Goal: Navigation & Orientation: Find specific page/section

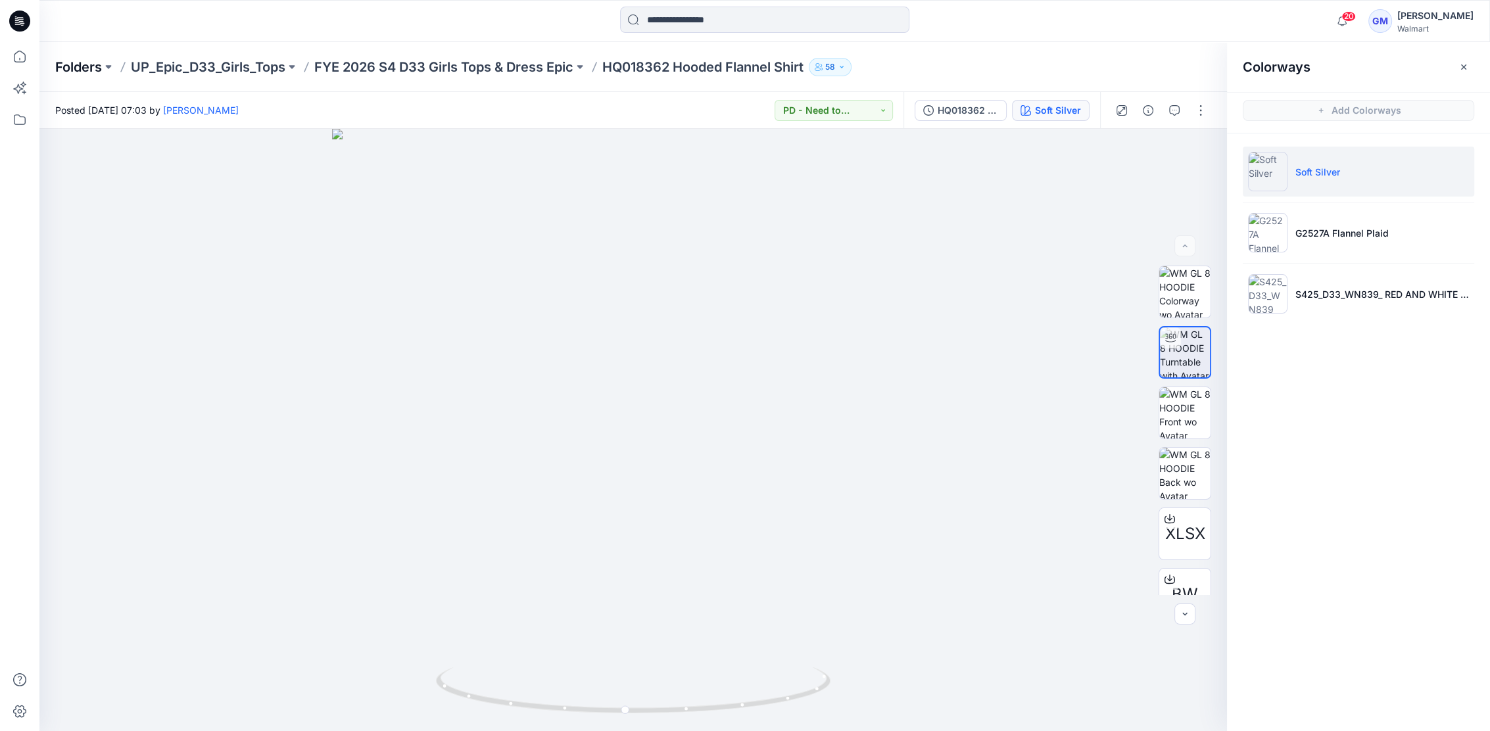
click at [85, 64] on p "Folders" at bounding box center [78, 67] width 47 height 18
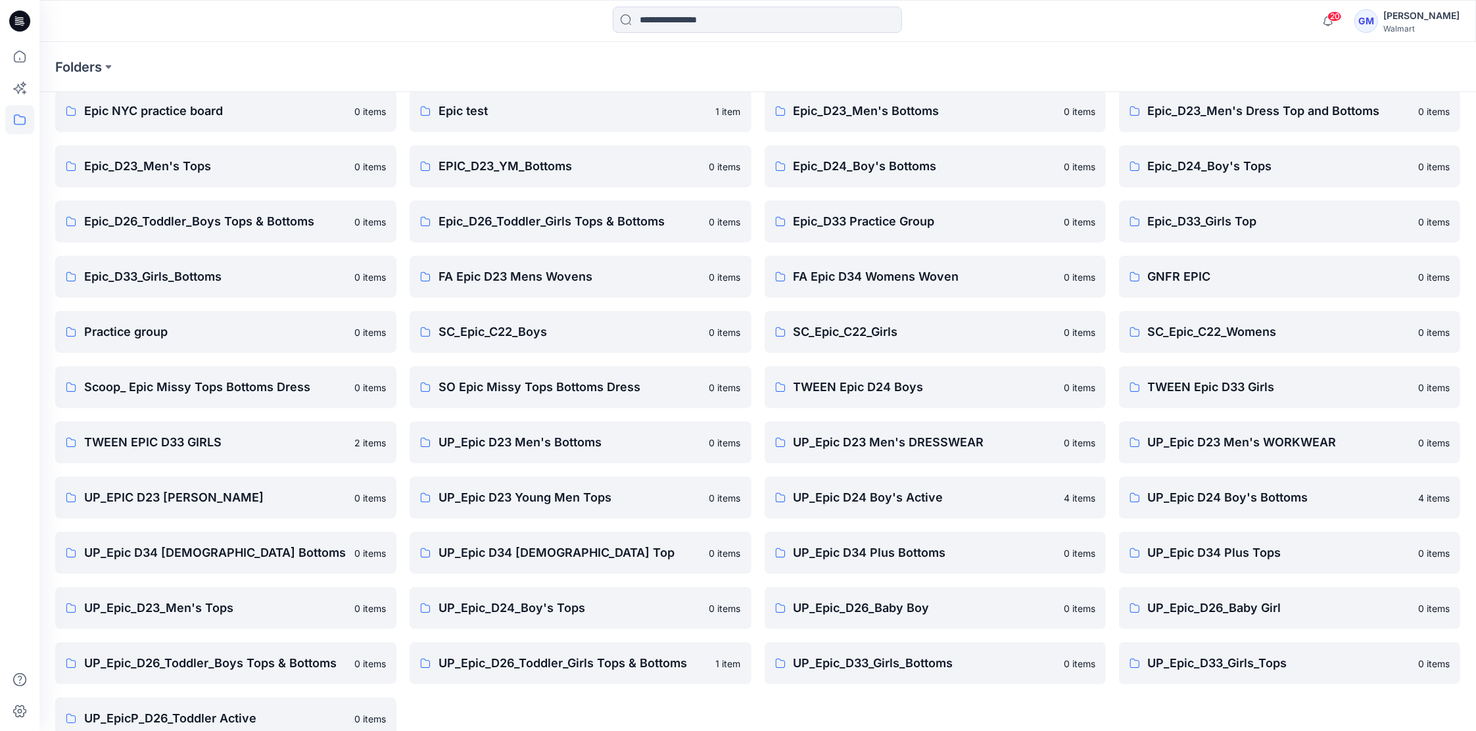
scroll to position [134, 0]
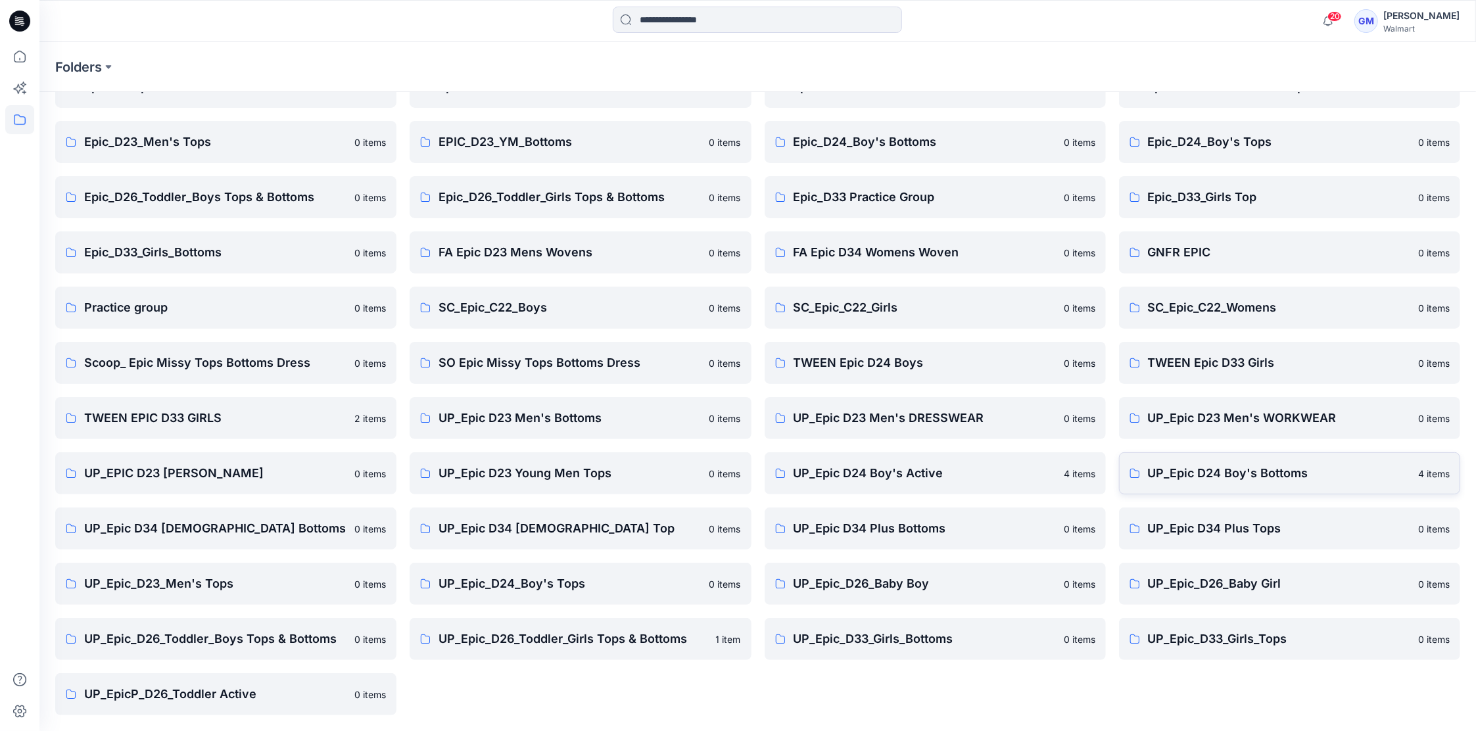
click at [1230, 479] on p "UP_Epic D24 Boy's Bottoms" at bounding box center [1279, 473] width 262 height 18
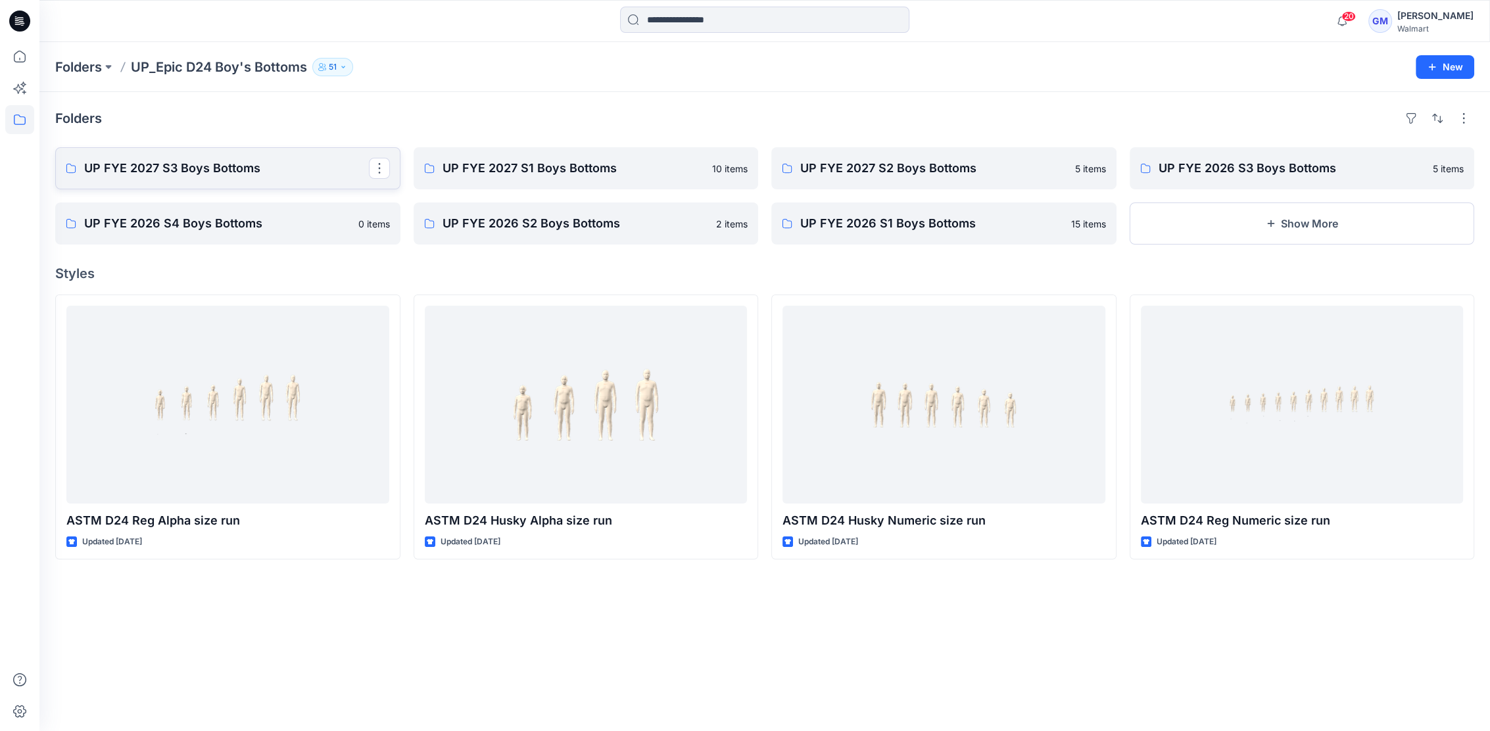
click at [224, 164] on p "UP FYE 2027 S3 Boys Bottoms" at bounding box center [226, 168] width 285 height 18
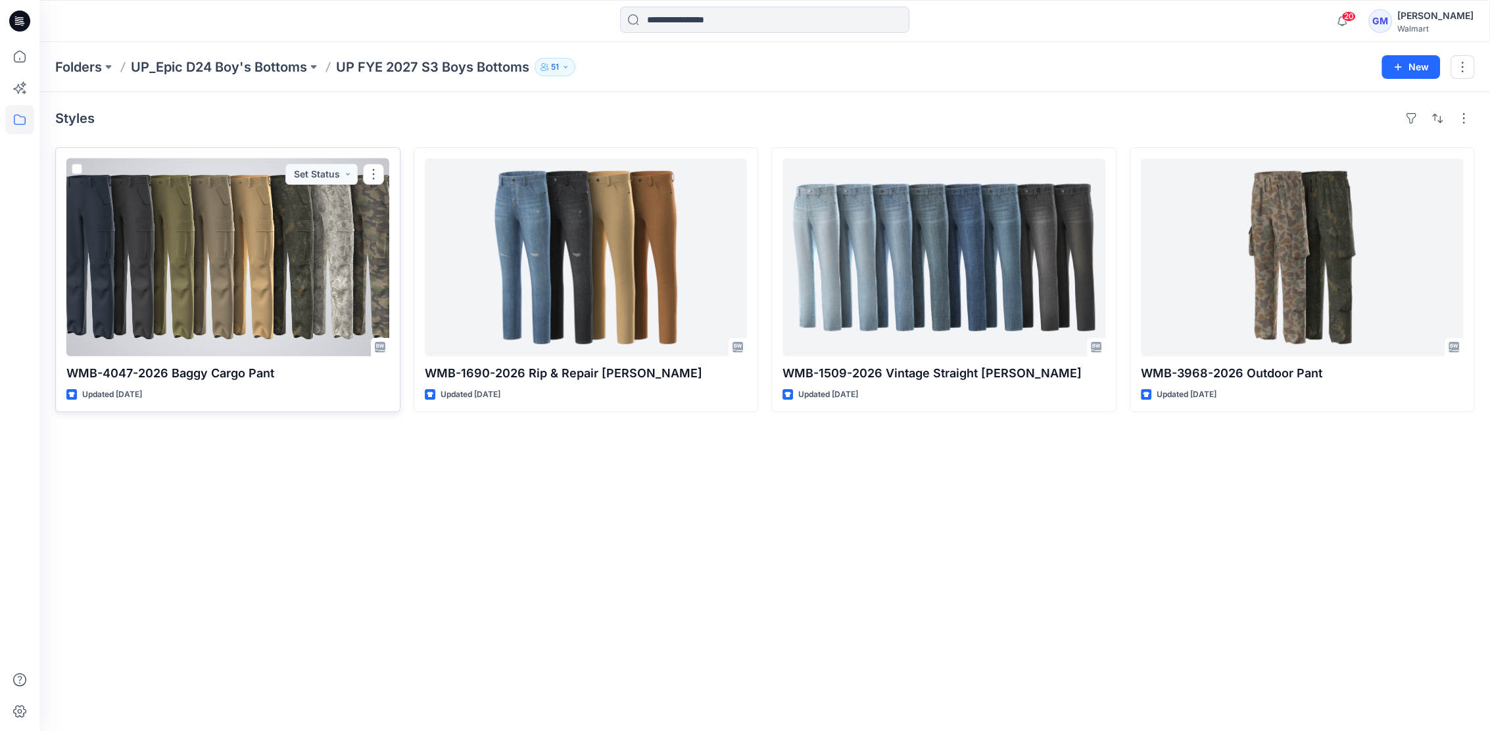
click at [258, 249] on div at bounding box center [227, 257] width 323 height 198
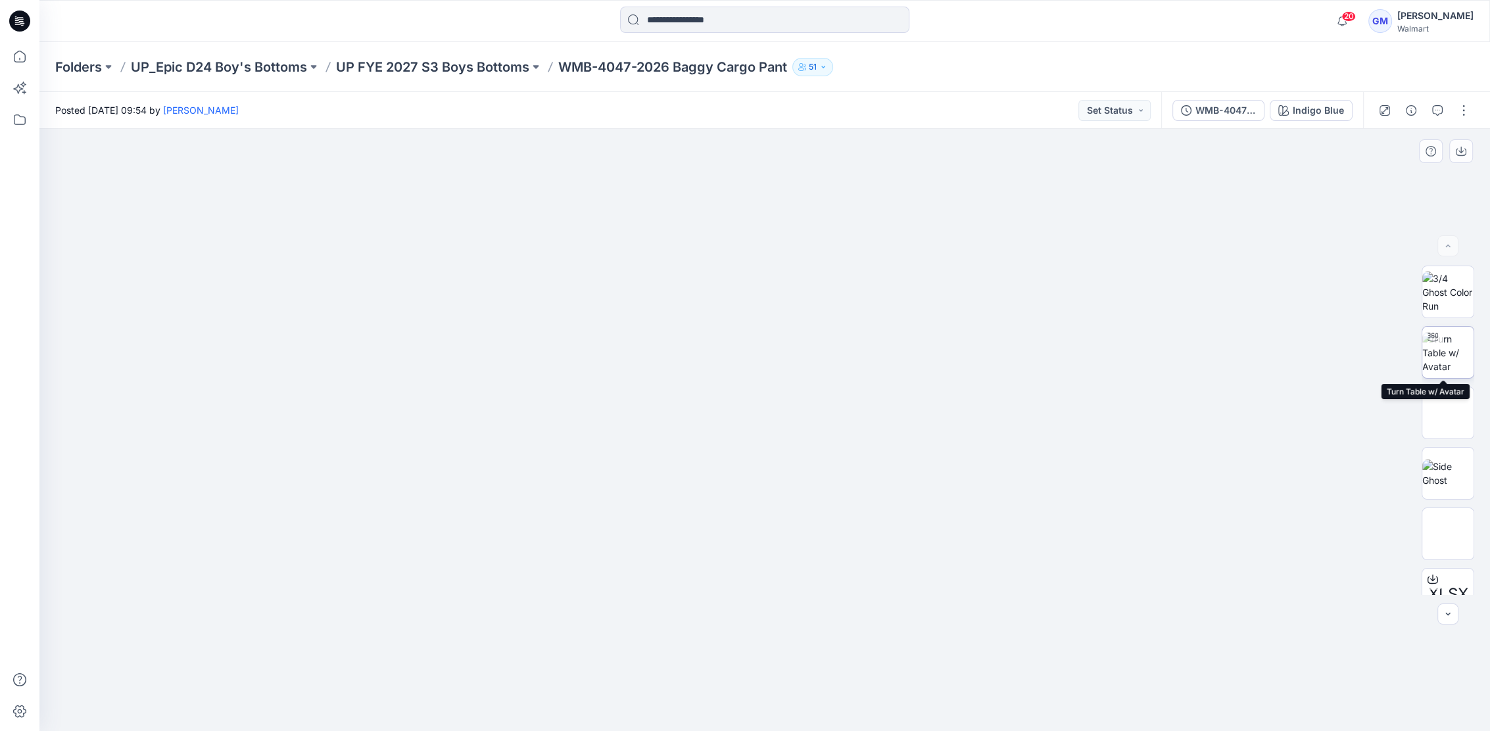
click at [1444, 347] on img at bounding box center [1447, 352] width 51 height 41
drag, startPoint x: 858, startPoint y: 704, endPoint x: 686, endPoint y: 694, distance: 172.5
click at [686, 694] on icon at bounding box center [767, 691] width 398 height 49
drag, startPoint x: 686, startPoint y: 707, endPoint x: 948, endPoint y: 654, distance: 267.0
click at [948, 654] on div at bounding box center [764, 430] width 1451 height 602
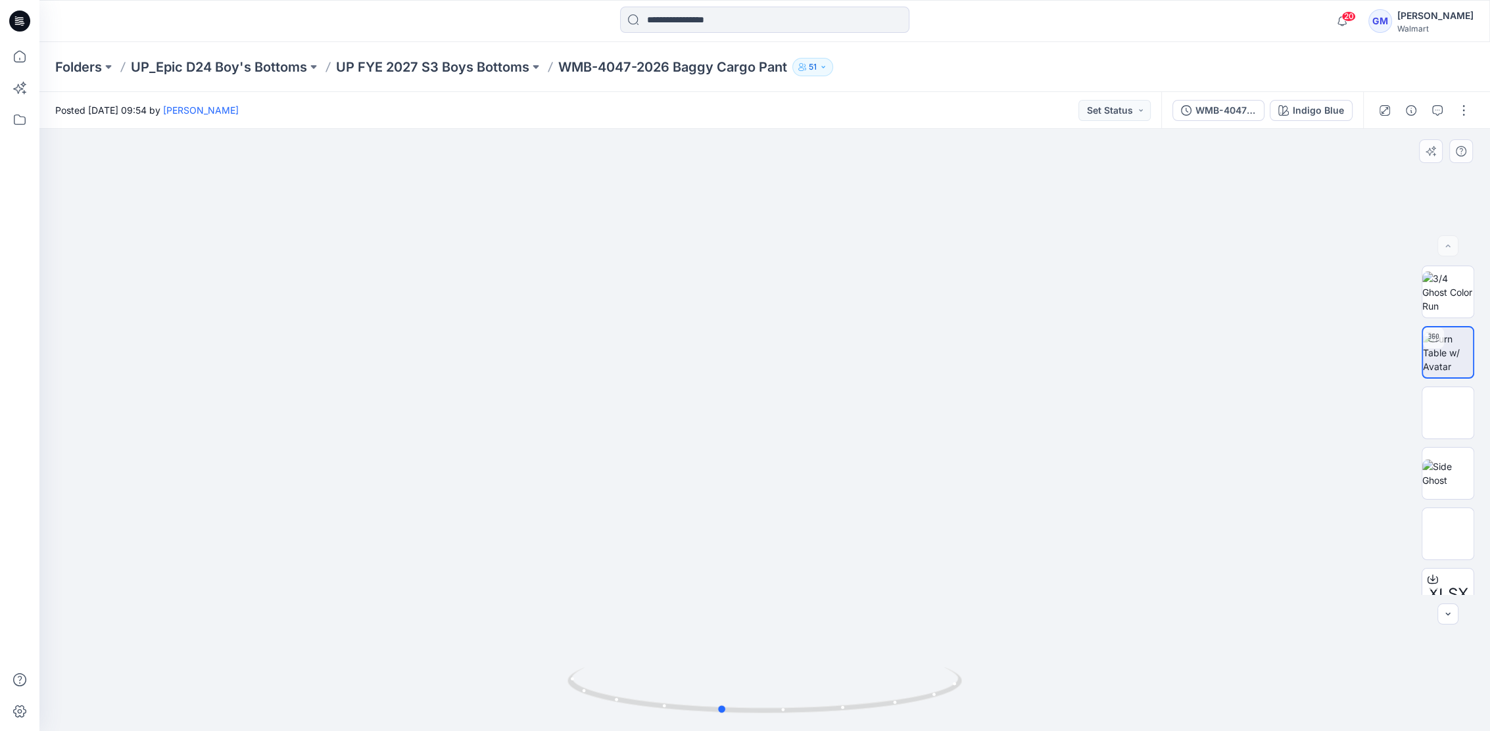
drag, startPoint x: 919, startPoint y: 687, endPoint x: 933, endPoint y: 531, distance: 155.8
click at [786, 687] on icon at bounding box center [767, 691] width 398 height 49
drag, startPoint x: 925, startPoint y: 702, endPoint x: 953, endPoint y: 654, distance: 55.2
click at [972, 681] on div at bounding box center [764, 430] width 1451 height 602
drag, startPoint x: 908, startPoint y: 700, endPoint x: 817, endPoint y: 711, distance: 91.4
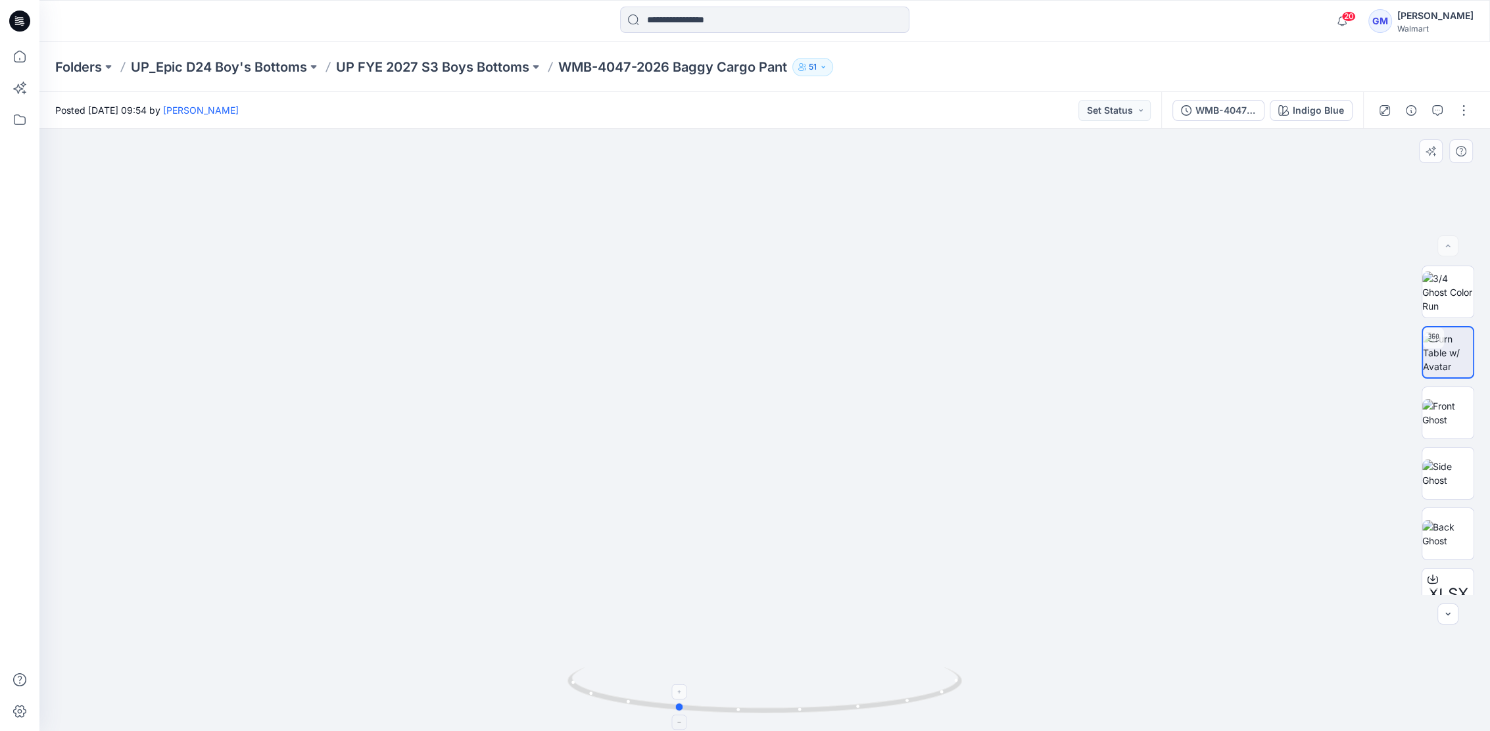
click at [817, 711] on icon at bounding box center [767, 691] width 398 height 49
drag, startPoint x: 930, startPoint y: 703, endPoint x: 891, endPoint y: 700, distance: 38.9
click at [891, 700] on icon at bounding box center [767, 691] width 398 height 49
drag, startPoint x: 851, startPoint y: 706, endPoint x: 813, endPoint y: 699, distance: 38.8
click at [813, 699] on icon at bounding box center [767, 691] width 398 height 49
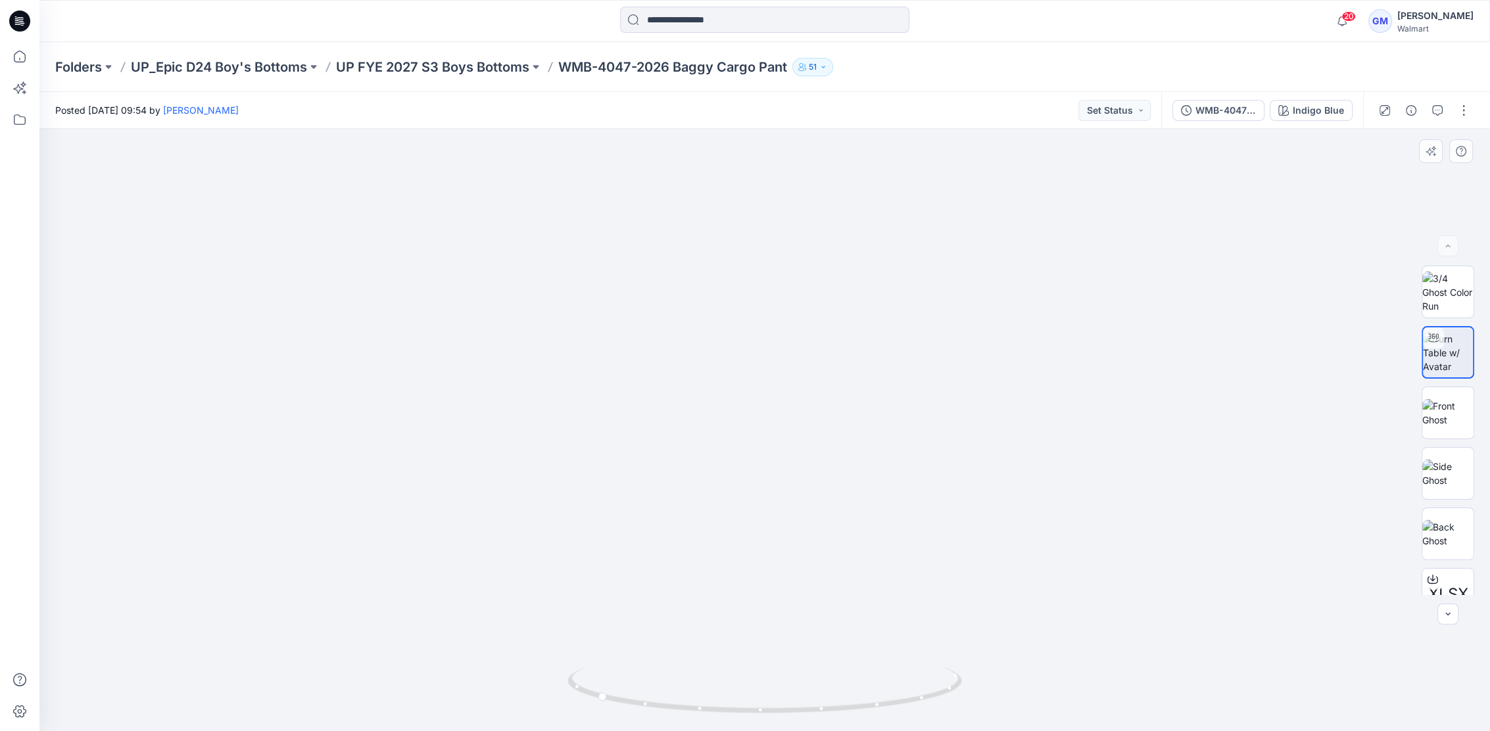
drag, startPoint x: 825, startPoint y: 658, endPoint x: 803, endPoint y: 658, distance: 22.4
drag, startPoint x: 831, startPoint y: 703, endPoint x: 738, endPoint y: 698, distance: 93.5
click at [738, 698] on icon at bounding box center [767, 691] width 398 height 49
drag, startPoint x: 842, startPoint y: 685, endPoint x: 763, endPoint y: 310, distance: 383.1
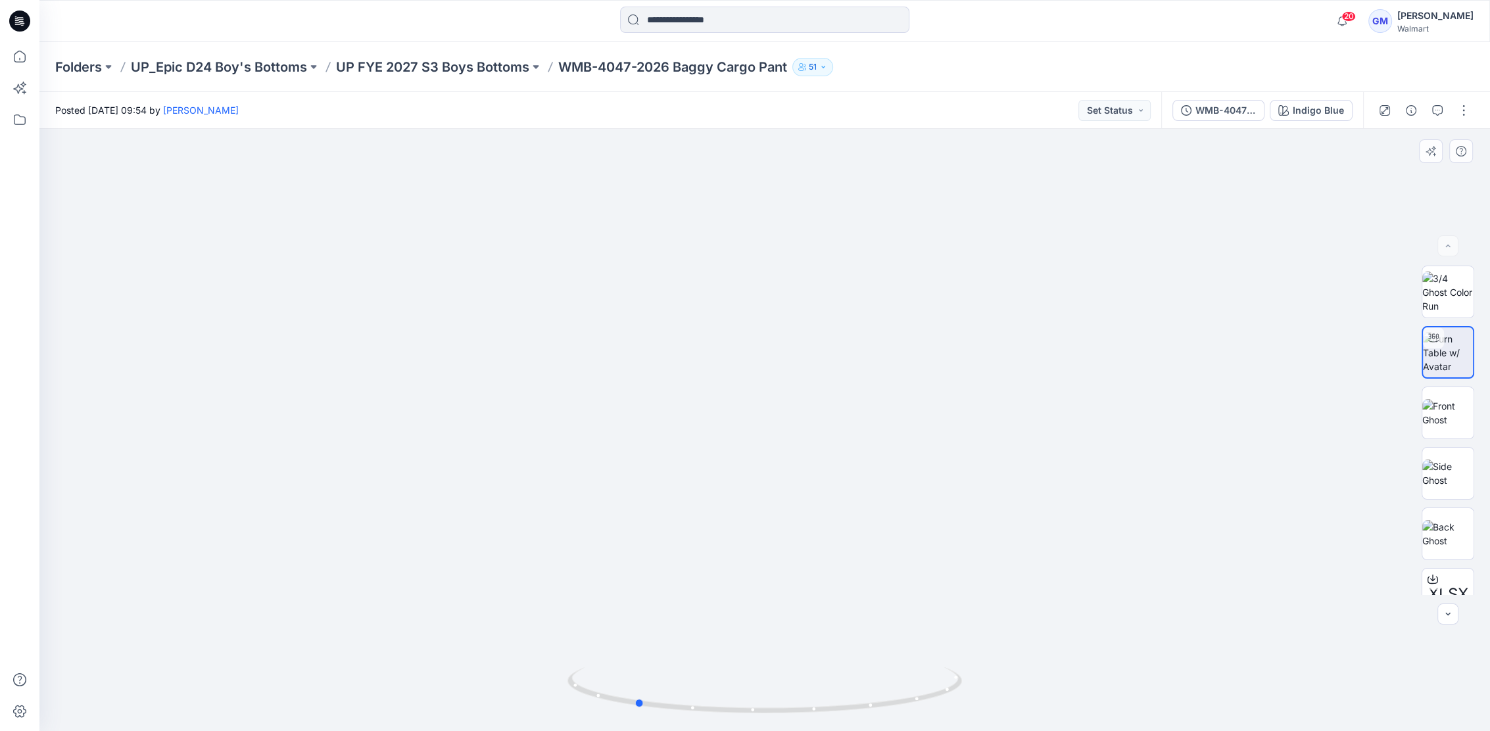
click at [599, 687] on icon at bounding box center [767, 691] width 398 height 49
drag, startPoint x: 827, startPoint y: 700, endPoint x: 902, endPoint y: 623, distance: 107.0
click at [864, 699] on icon at bounding box center [767, 691] width 398 height 49
drag, startPoint x: 863, startPoint y: 701, endPoint x: 934, endPoint y: 679, distance: 73.6
click at [934, 679] on icon at bounding box center [767, 691] width 398 height 49
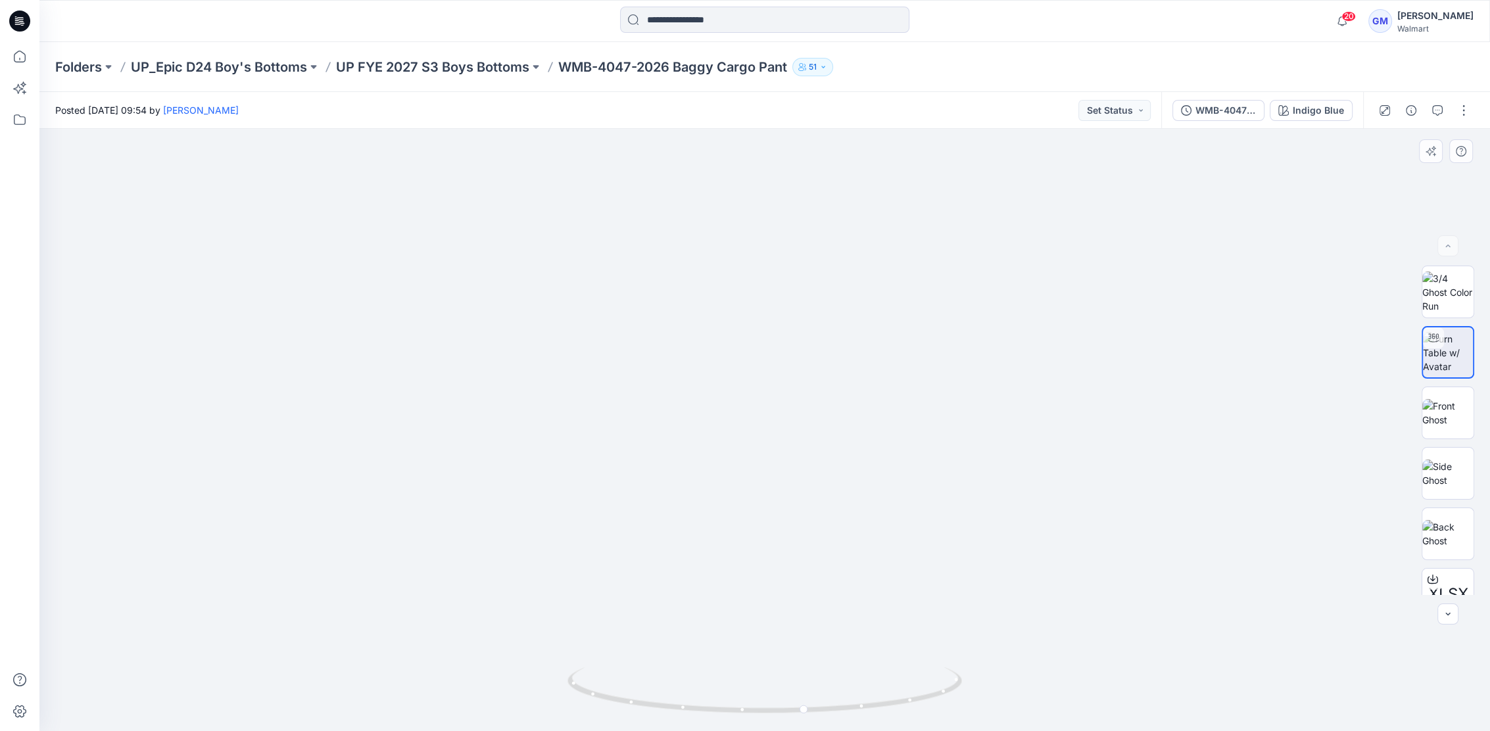
click at [777, 419] on div at bounding box center [764, 430] width 1451 height 602
drag, startPoint x: 860, startPoint y: 688, endPoint x: 868, endPoint y: 556, distance: 132.5
click at [760, 680] on icon at bounding box center [767, 691] width 398 height 49
drag, startPoint x: 869, startPoint y: 677, endPoint x: 714, endPoint y: 606, distance: 170.7
click at [628, 680] on icon at bounding box center [767, 691] width 398 height 49
